Goal: Obtain resource: Obtain resource

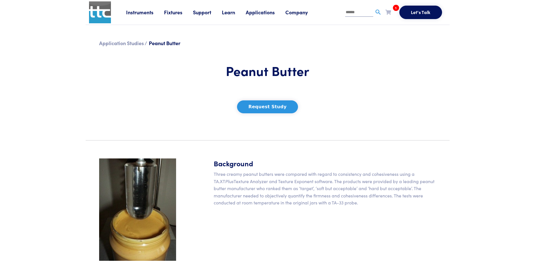
click at [273, 109] on button "Request Study" at bounding box center [267, 107] width 61 height 13
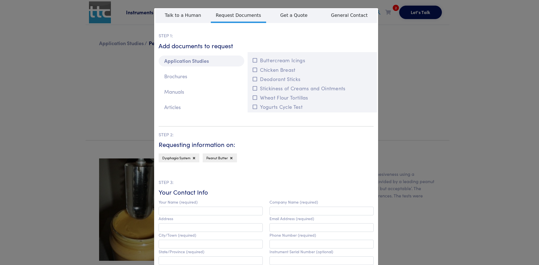
click at [453, 125] on div "**********" at bounding box center [269, 132] width 539 height 265
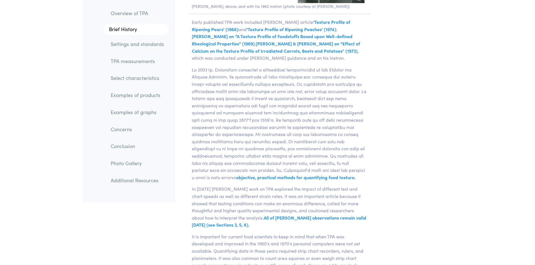
scroll to position [1338, 0]
